Goal: Task Accomplishment & Management: Use online tool/utility

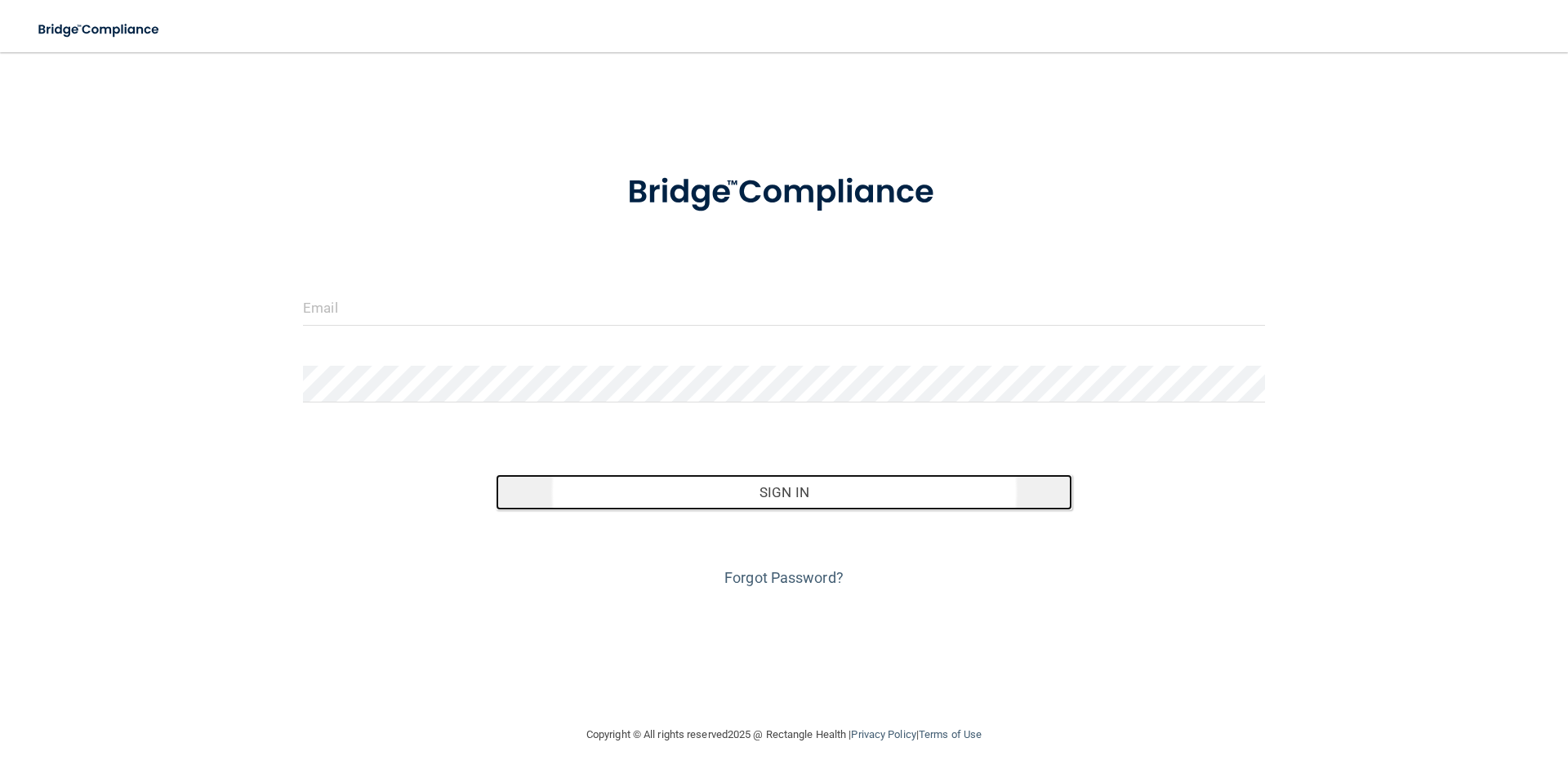
click at [785, 484] on button "Sign In" at bounding box center [784, 492] width 577 height 36
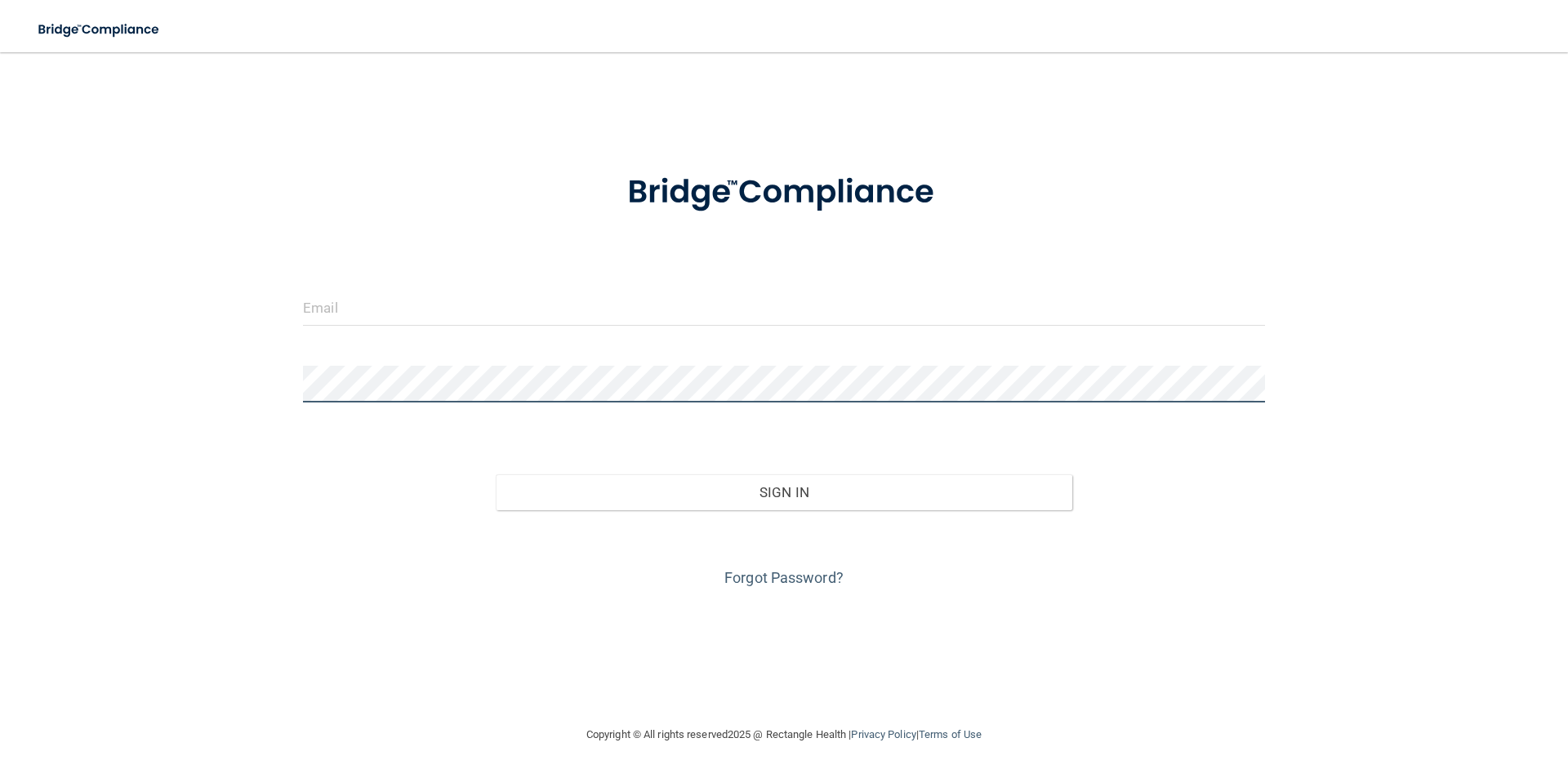
click at [629, 364] on form "Invalid email/password. You don't have permission to access that page. Sign In …" at bounding box center [784, 371] width 962 height 441
click at [635, 336] on form "Invalid email/password. You don't have permission to access that page. Sign In …" at bounding box center [784, 371] width 962 height 441
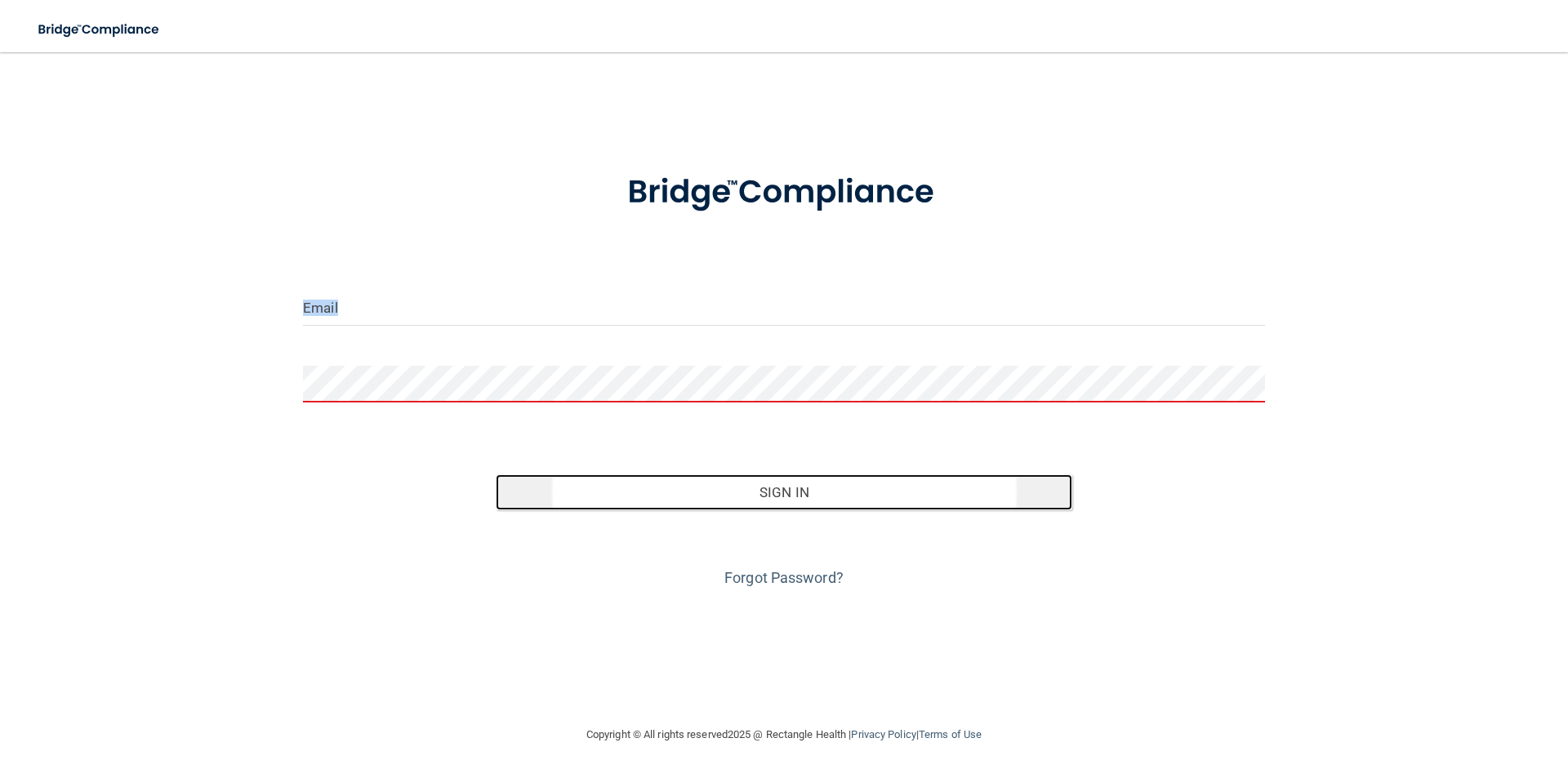
click at [768, 500] on button "Sign In" at bounding box center [784, 492] width 577 height 36
